Goal: Ask a question

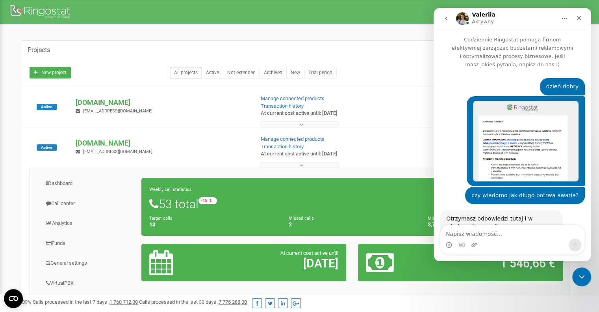
scroll to position [752, 0]
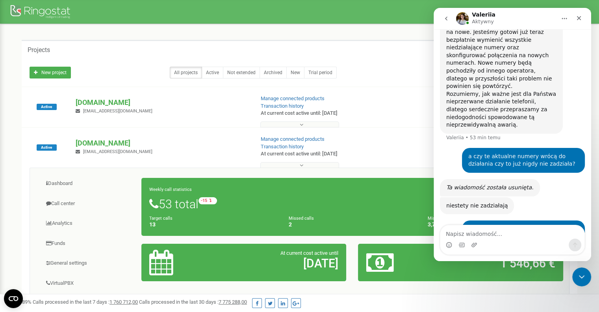
click at [496, 235] on textarea "Napisz wiadomość..." at bounding box center [513, 231] width 144 height 13
type textarea "proszę poczekać jeszcze"
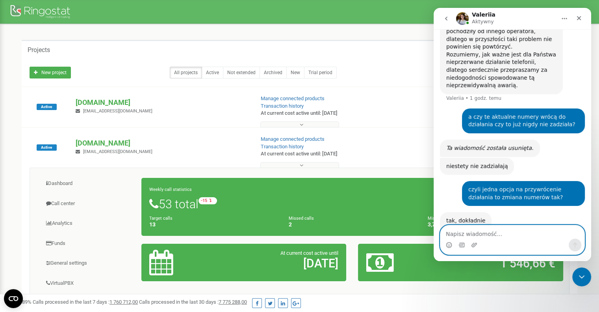
scroll to position [799, 0]
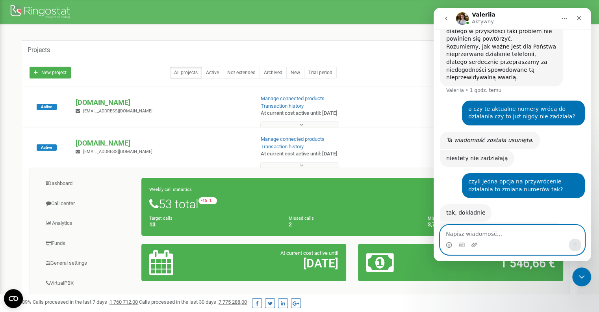
click at [480, 235] on textarea "Napisz wiadomość..." at bounding box center [513, 231] width 144 height 13
type textarea "a jak wygląda proces zmiany operatora?"
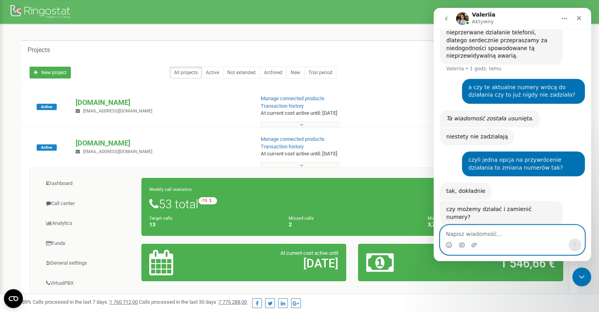
scroll to position [822, 0]
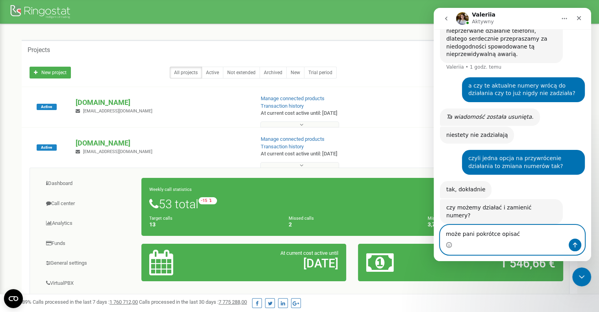
type textarea "może pani pokrótce opisać?"
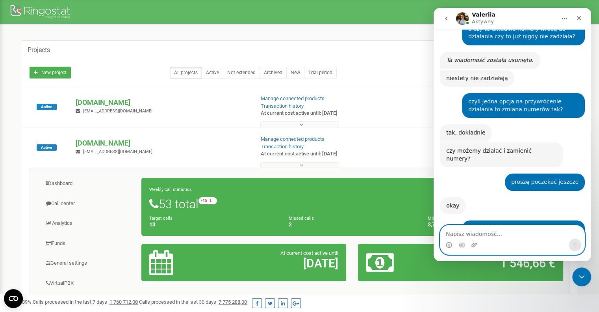
scroll to position [880, 0]
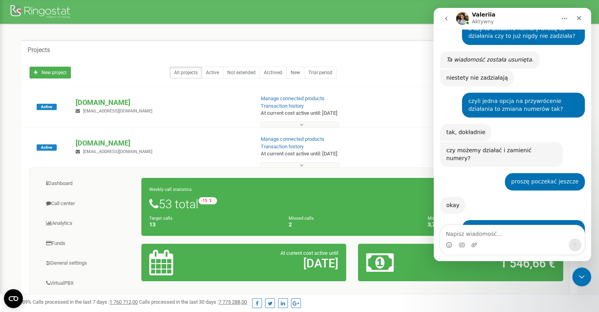
click at [510, 269] on div "zamieniamy numery po swojej stronie na inne, po Państwa stronie nie są wymagane…" at bounding box center [512, 294] width 145 height 50
drag, startPoint x: 497, startPoint y: 201, endPoint x: 446, endPoint y: 177, distance: 55.9
click at [446, 269] on div "zamieniamy numery po swojej stronie na inne, po Państwa stronie nie są wymagane…" at bounding box center [501, 285] width 123 height 33
click at [517, 274] on div "zamieniamy numery po swojej stronie na inne, po Państwa stronie nie są wymagane…" at bounding box center [501, 285] width 110 height 23
